Goal: Check status

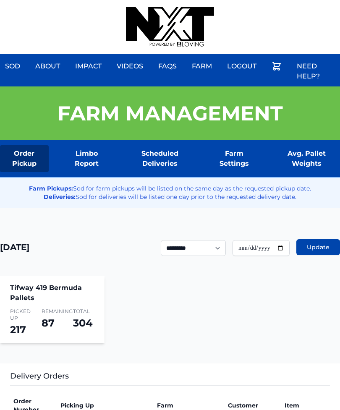
click at [272, 4] on div "Sod About Impact Videos FAQs Need Help? Farm My Account Logout" at bounding box center [170, 27] width 340 height 54
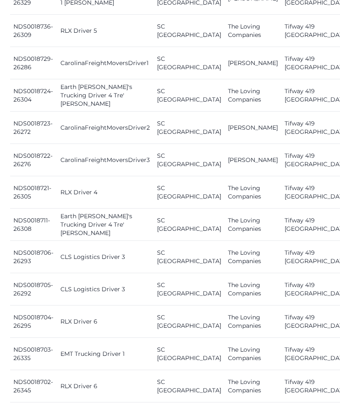
scroll to position [598, 7]
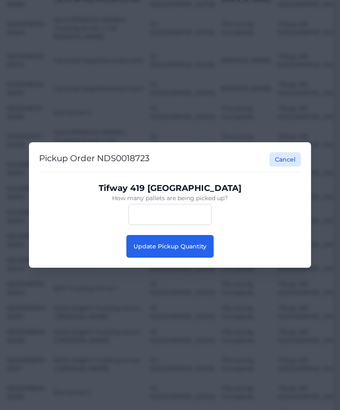
click at [201, 250] on span "Update Pickup Quantity" at bounding box center [170, 247] width 73 height 8
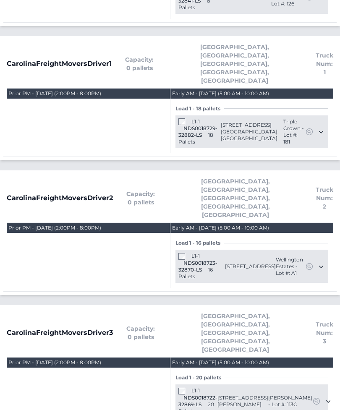
scroll to position [475, 0]
click at [186, 253] on span at bounding box center [182, 256] width 8 height 6
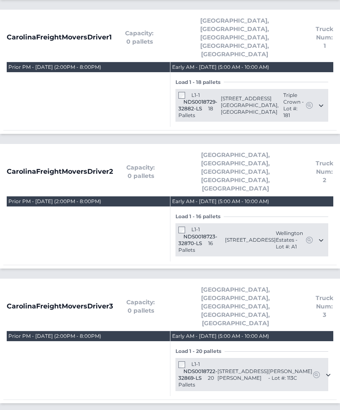
scroll to position [501, 0]
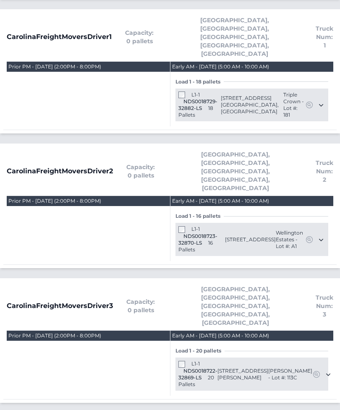
click at [77, 32] on span "CarolinaFreightMoversDriver1" at bounding box center [59, 37] width 105 height 10
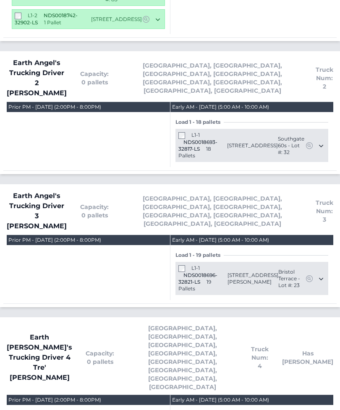
scroll to position [1405, 0]
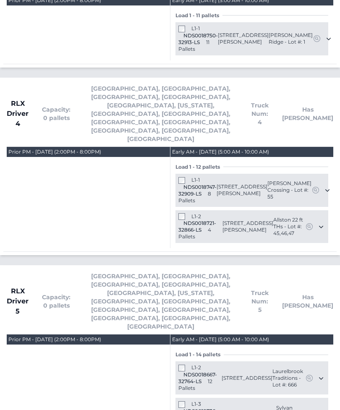
scroll to position [2405, 0]
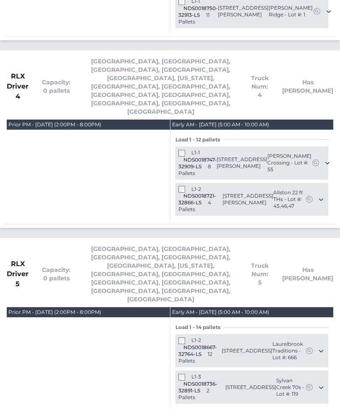
scroll to position [2431, 0]
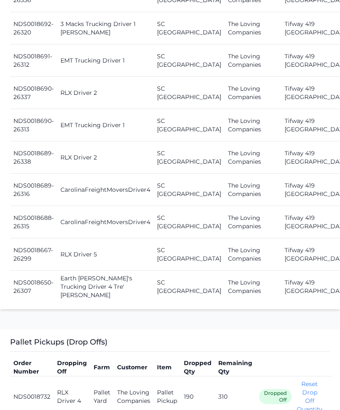
scroll to position [1150, 7]
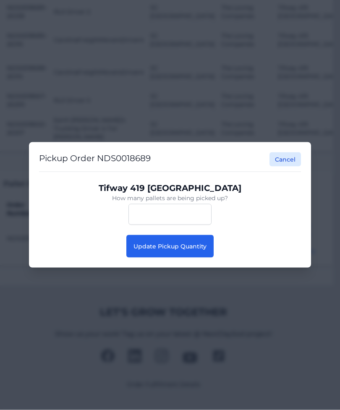
scroll to position [1151, 7]
click at [206, 250] on span "Update Pickup Quantity" at bounding box center [170, 247] width 73 height 8
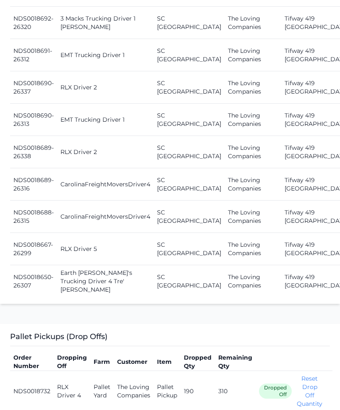
scroll to position [1164, 0]
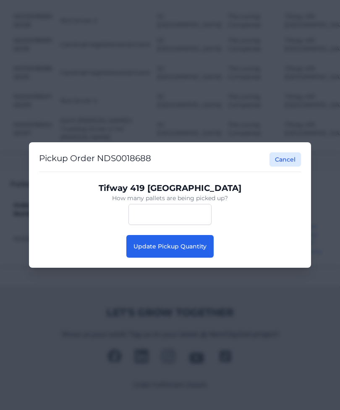
click at [202, 258] on button "Update Pickup Quantity" at bounding box center [169, 246] width 87 height 23
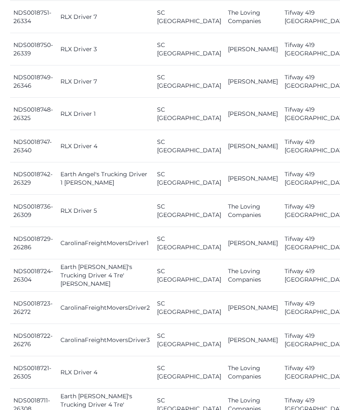
scroll to position [409, 0]
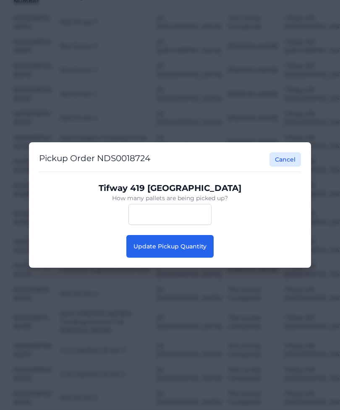
click at [207, 254] on button "Update Pickup Quantity" at bounding box center [169, 246] width 87 height 23
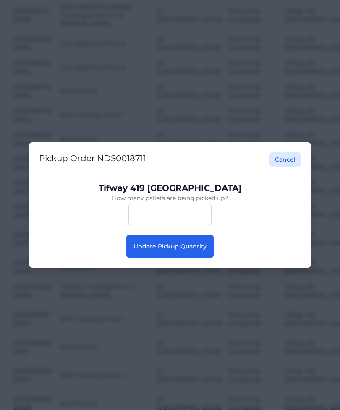
click at [192, 250] on span "Update Pickup Quantity" at bounding box center [170, 247] width 73 height 8
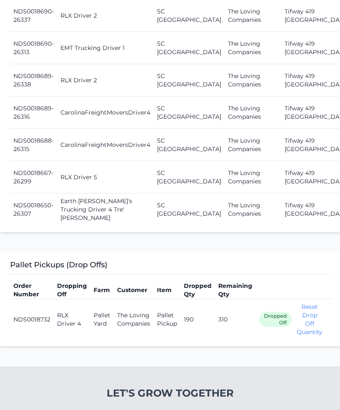
scroll to position [1227, 7]
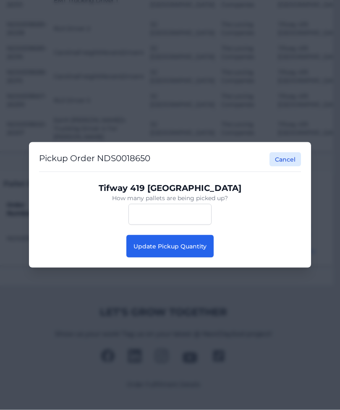
scroll to position [1228, 7]
click at [204, 258] on button "Update Pickup Quantity" at bounding box center [169, 246] width 87 height 23
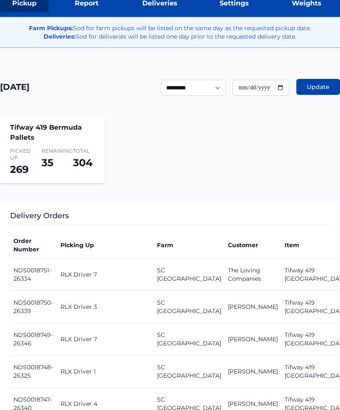
scroll to position [115, 0]
